Goal: Check status

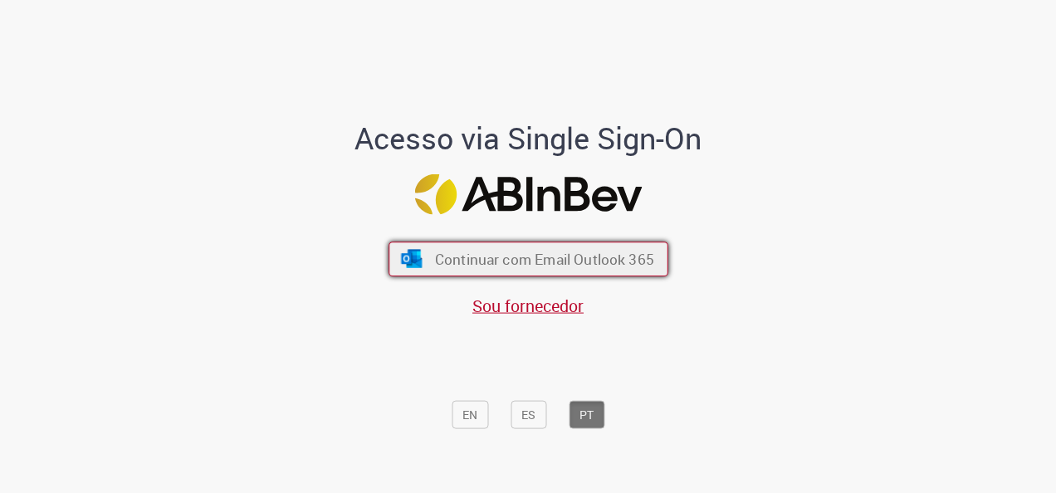
click at [517, 246] on button "Continuar com Email Outlook 365" at bounding box center [529, 259] width 280 height 35
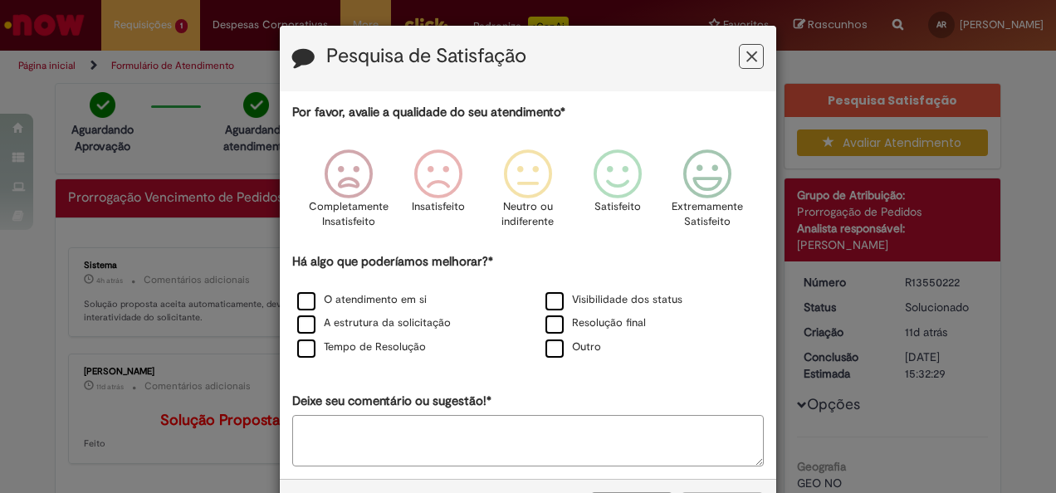
click at [739, 62] on button "Feedback" at bounding box center [751, 56] width 25 height 25
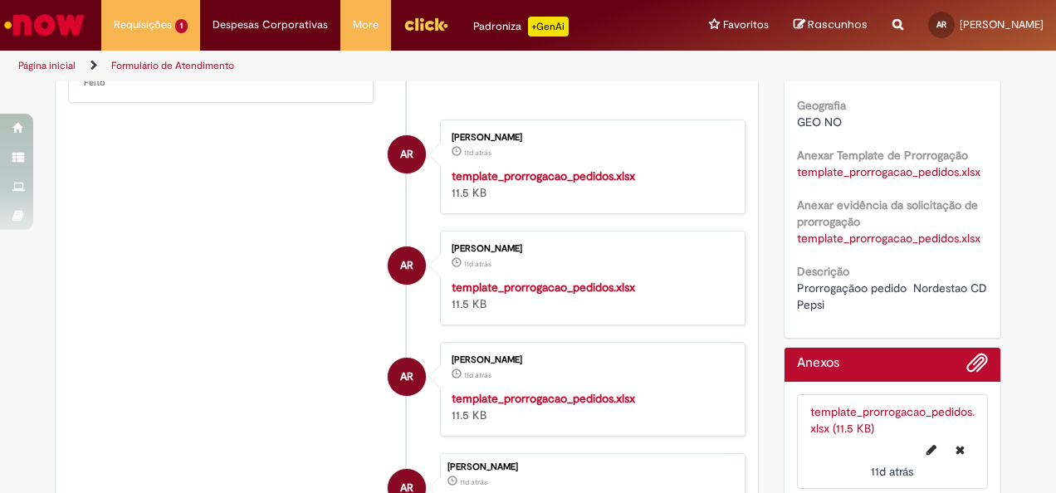
scroll to position [415, 0]
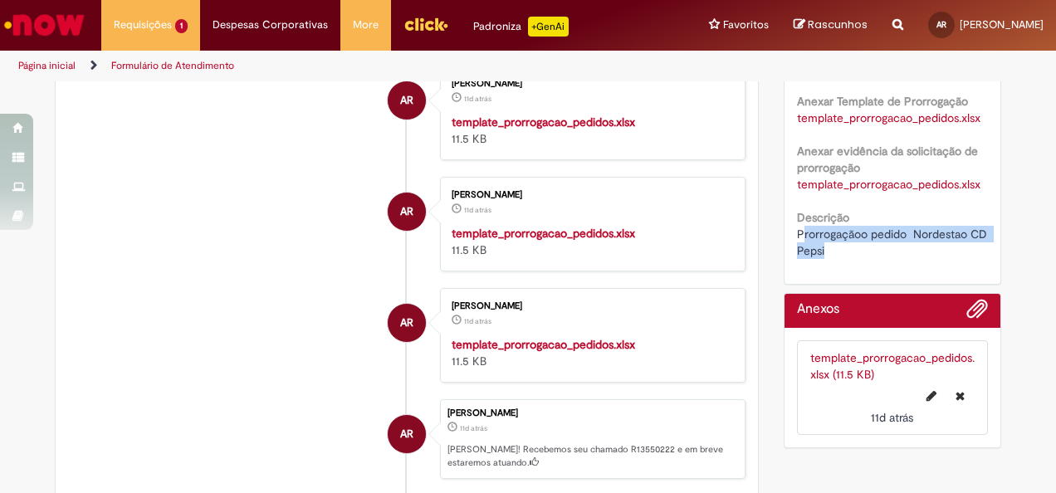
drag, startPoint x: 873, startPoint y: 246, endPoint x: 797, endPoint y: 228, distance: 78.5
click at [797, 228] on div "Prorrogaçãoo pedido Nordestao CD Pepsi" at bounding box center [893, 242] width 192 height 33
drag, startPoint x: 797, startPoint y: 228, endPoint x: 925, endPoint y: 257, distance: 131.3
click at [925, 257] on div "Prorrogaçãoo pedido Nordestao CD Pepsi" at bounding box center [893, 242] width 192 height 33
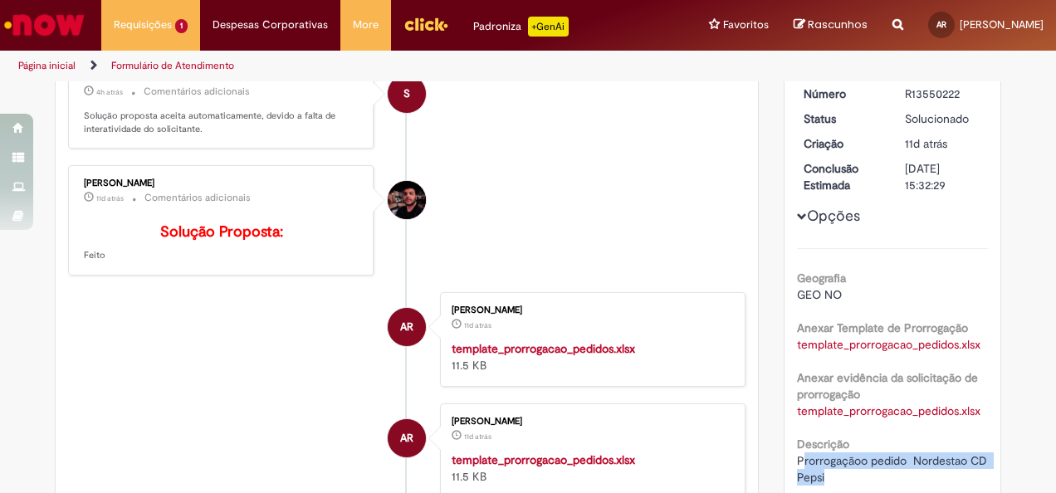
scroll to position [0, 0]
